Goal: Information Seeking & Learning: Compare options

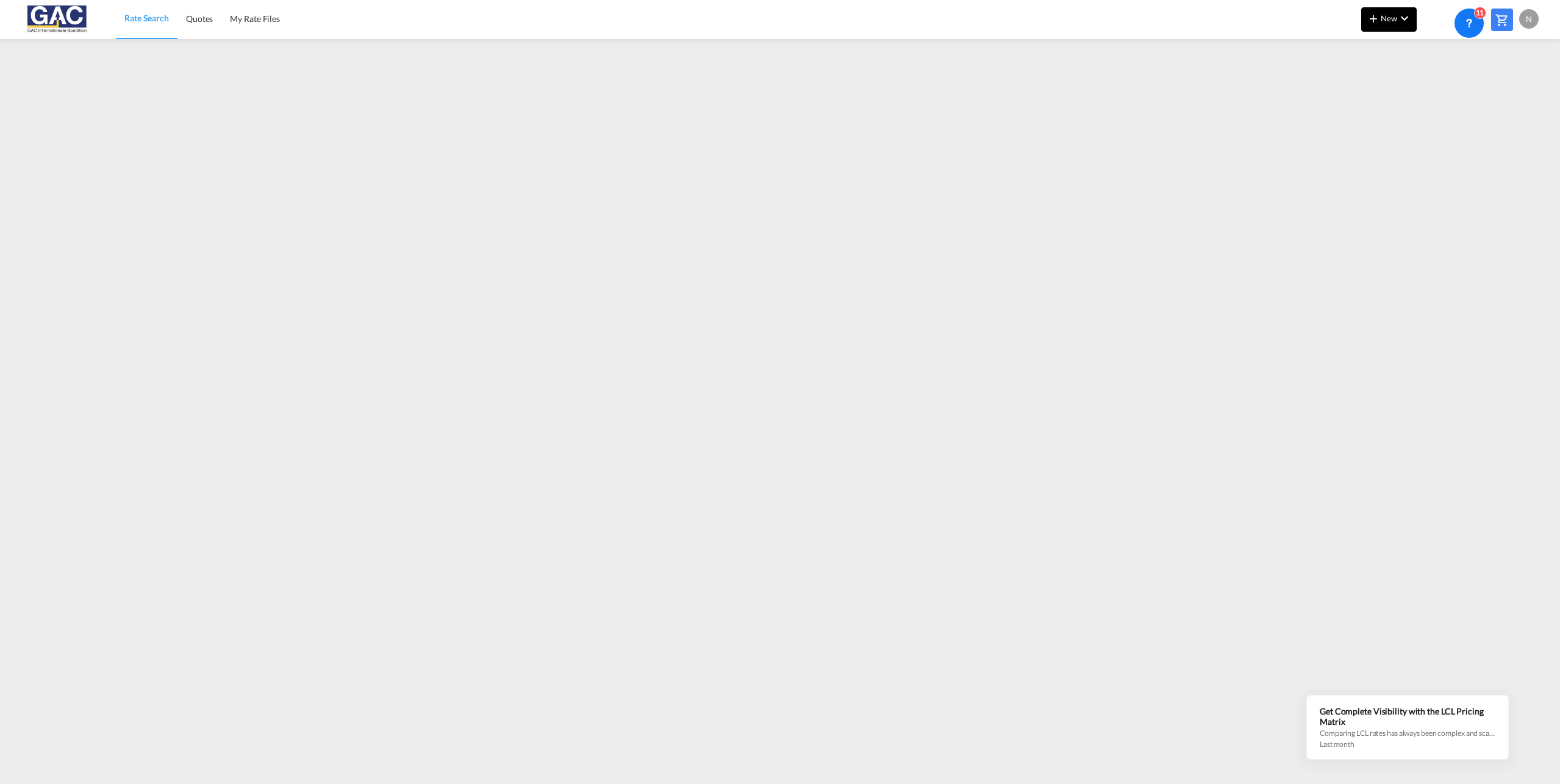
click at [1388, 22] on span "New" at bounding box center [1389, 18] width 46 height 10
click at [208, 19] on md-backdrop at bounding box center [780, 392] width 1560 height 784
click at [191, 23] on span "Quotes" at bounding box center [199, 18] width 27 height 11
click at [1369, 21] on md-icon "icon-plus 400-fg" at bounding box center [1373, 17] width 14 height 14
click at [1299, 146] on md-backdrop at bounding box center [780, 392] width 1560 height 784
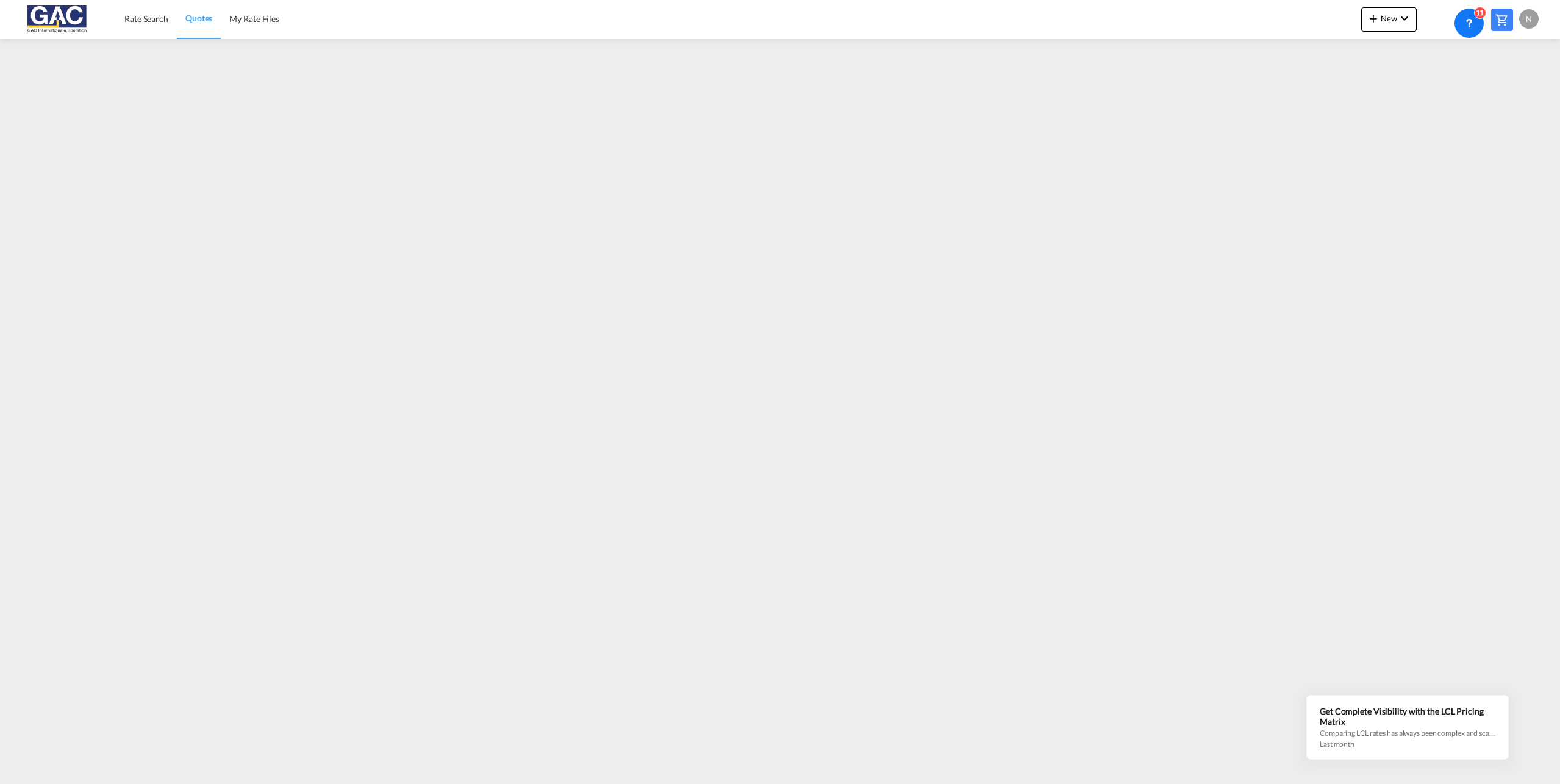
click at [1526, 18] on div "N" at bounding box center [1528, 19] width 19 height 19
click at [1174, 26] on md-backdrop at bounding box center [780, 392] width 1560 height 784
click at [154, 12] on link "Rate Search" at bounding box center [146, 18] width 61 height 39
